Goal: Find specific page/section: Find specific page/section

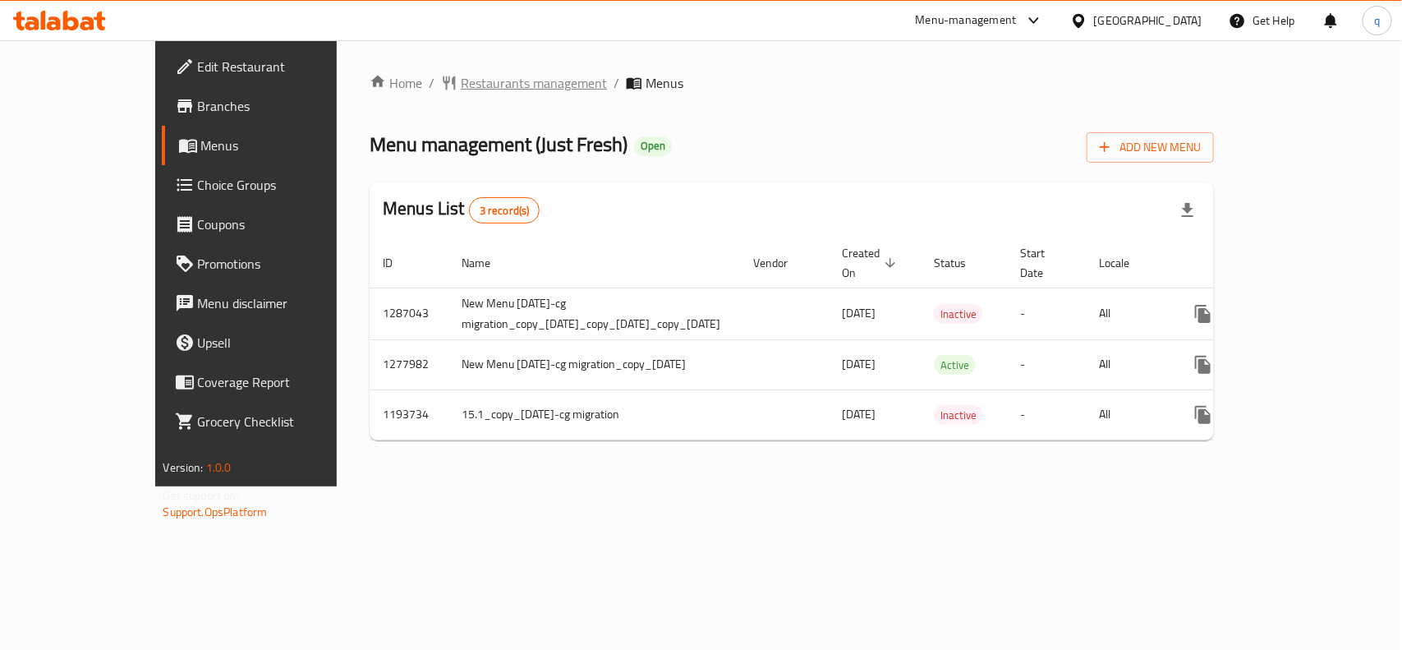
click at [461, 87] on span "Restaurants management" at bounding box center [534, 83] width 146 height 20
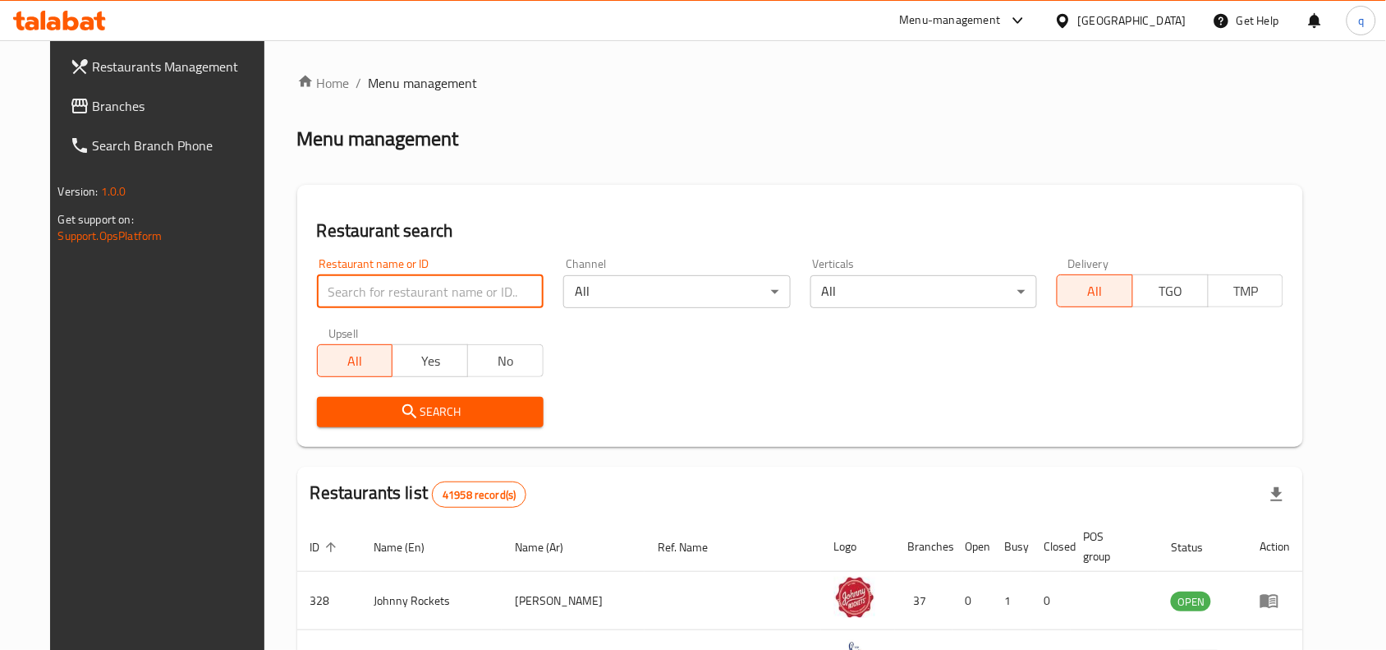
click at [379, 286] on input "search" at bounding box center [430, 291] width 227 height 33
paste input "9421"
type input "9421"
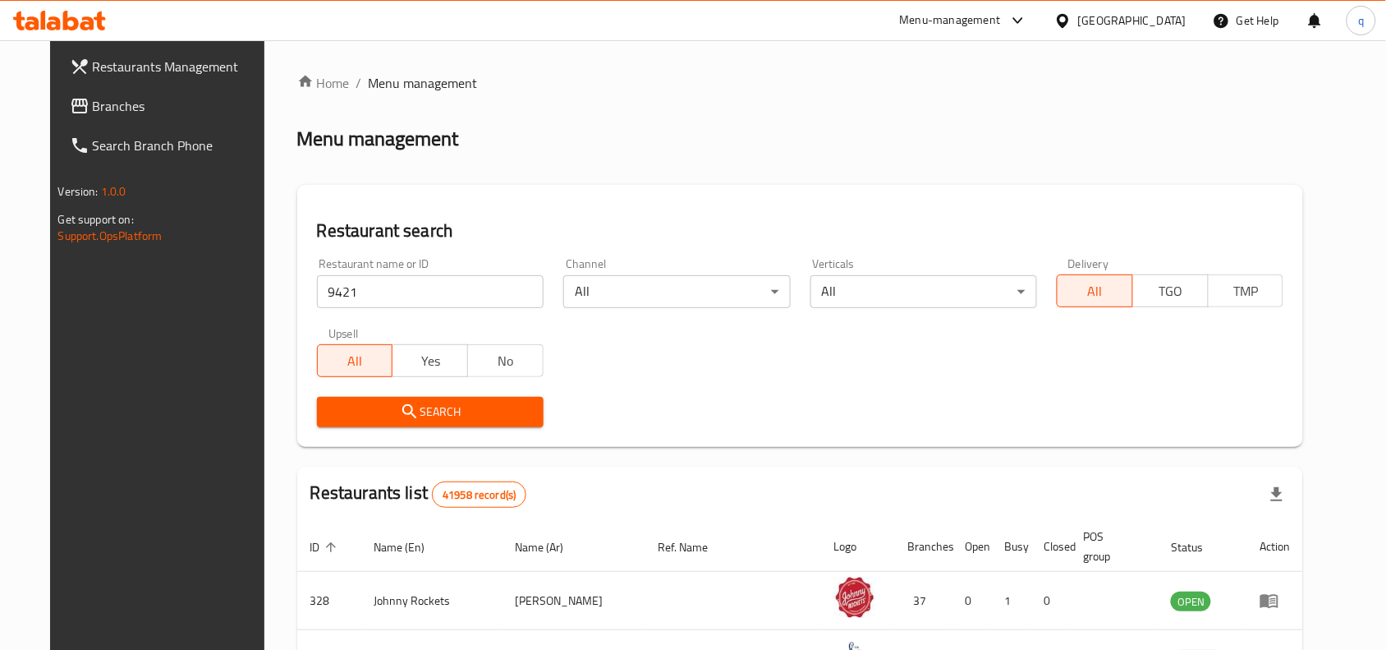
click at [372, 411] on span "Search" at bounding box center [430, 412] width 200 height 21
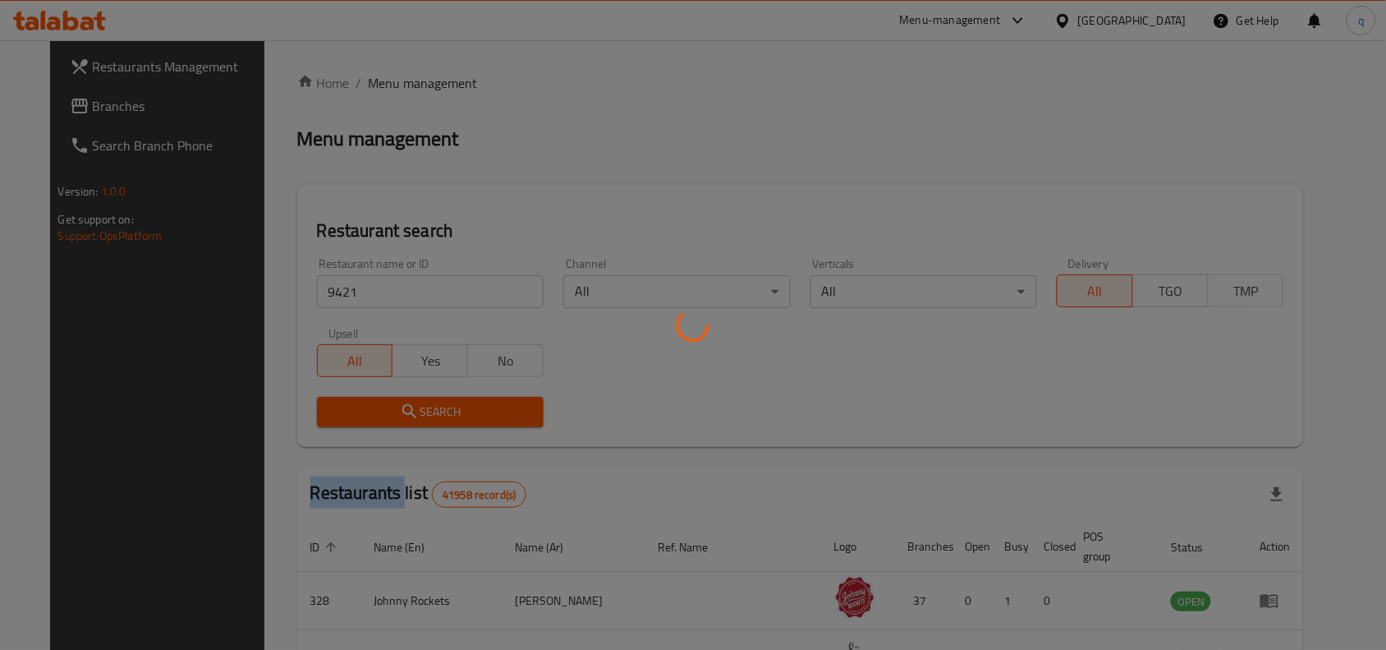
click at [372, 411] on div at bounding box center [693, 325] width 1386 height 650
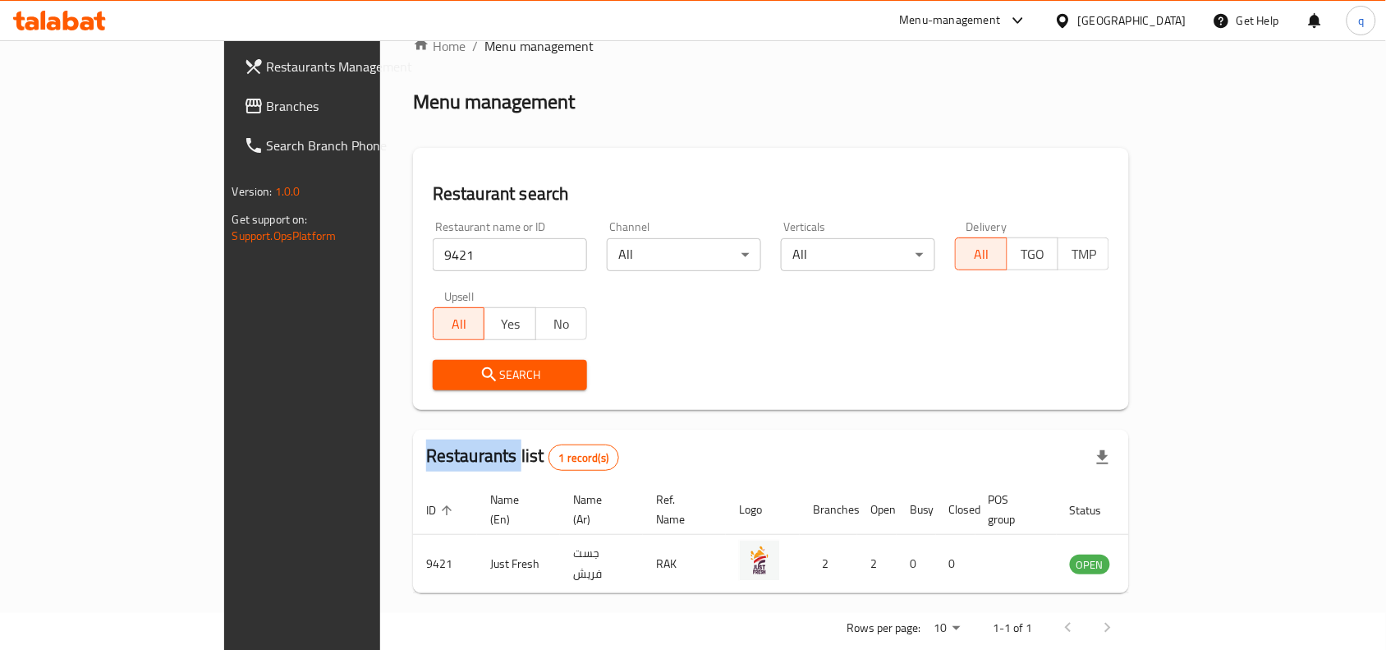
scroll to position [51, 0]
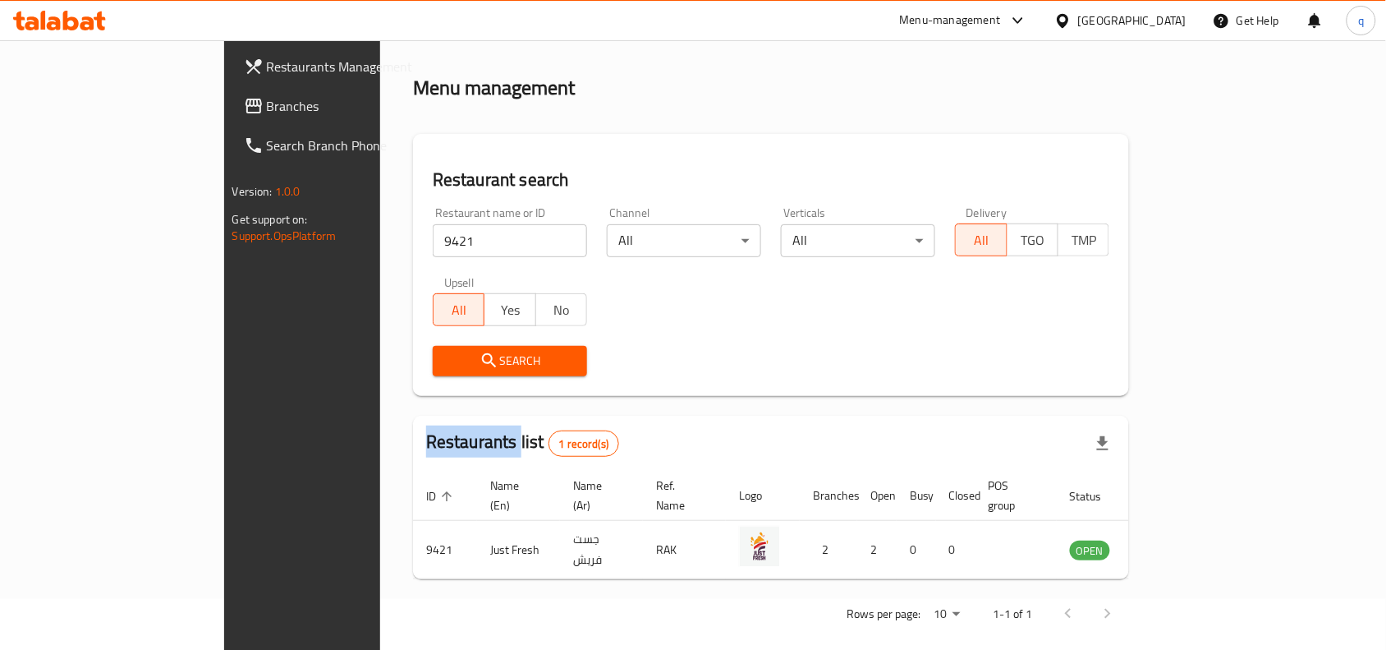
click at [267, 105] on span "Branches" at bounding box center [355, 106] width 176 height 20
